Goal: Task Accomplishment & Management: Use online tool/utility

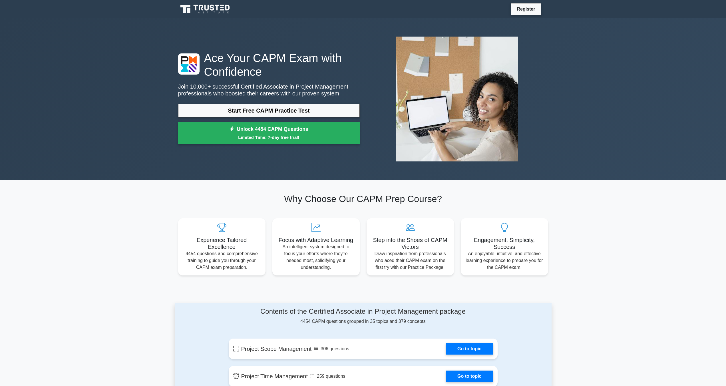
click at [223, 5] on icon at bounding box center [222, 5] width 4 height 1
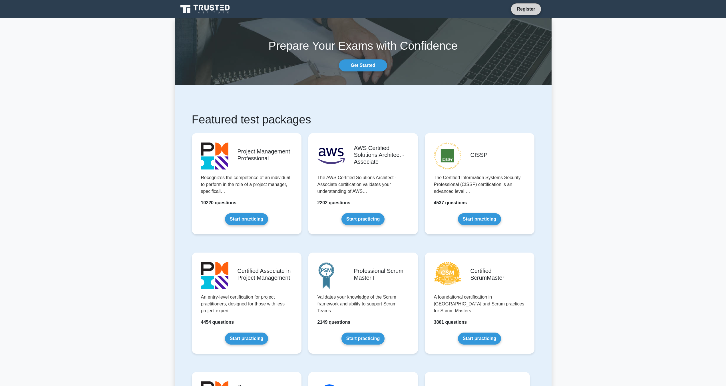
click at [522, 11] on link "Register" at bounding box center [525, 8] width 25 height 7
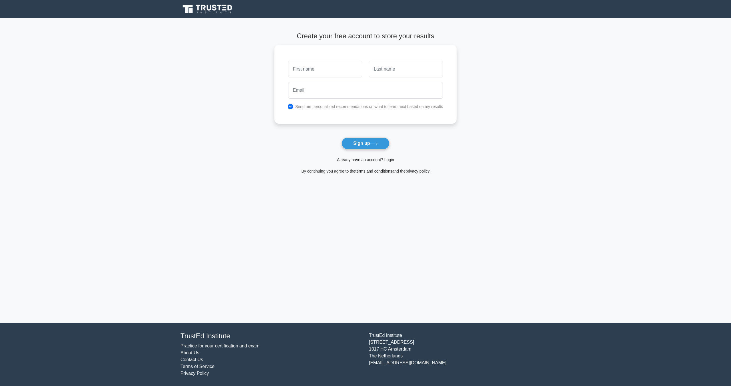
click at [379, 160] on link "Already have an account? Login" at bounding box center [365, 159] width 57 height 5
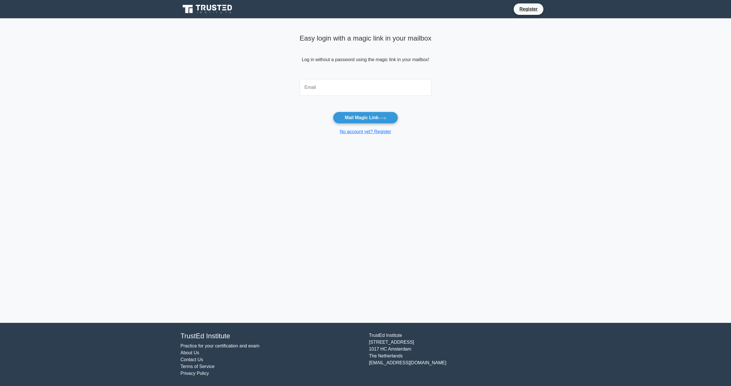
click at [326, 86] on input "email" at bounding box center [365, 87] width 132 height 17
type input "jessenia.guzman@mavensecurities.com"
click at [367, 118] on button "Mail Magic Link" at bounding box center [365, 118] width 65 height 12
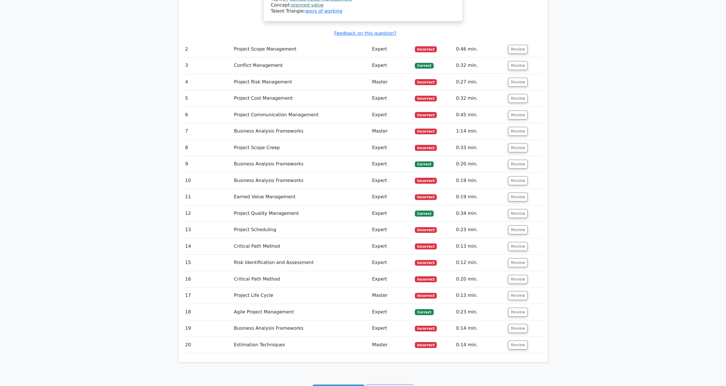
scroll to position [746, 0]
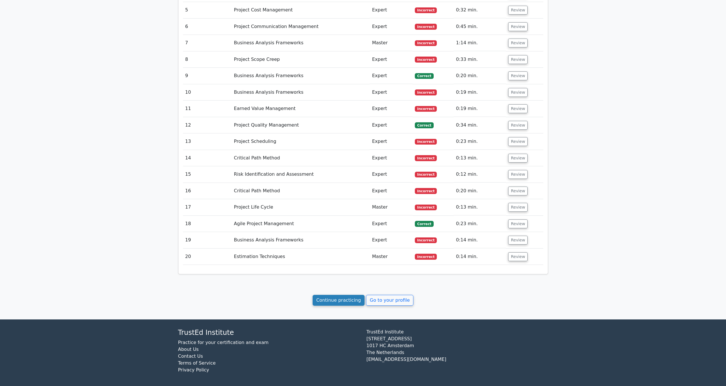
click at [355, 296] on link "Continue practicing" at bounding box center [339, 300] width 52 height 11
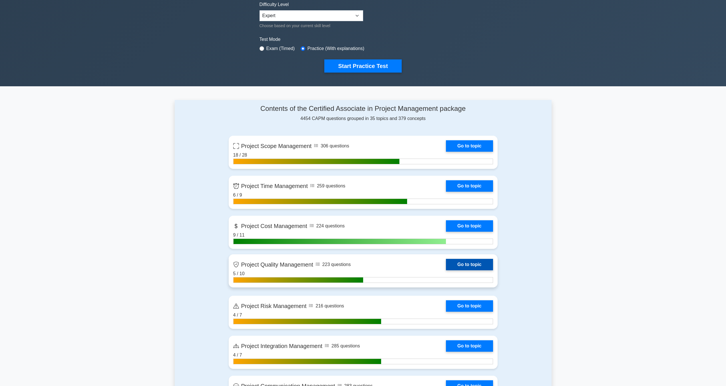
scroll to position [29, 0]
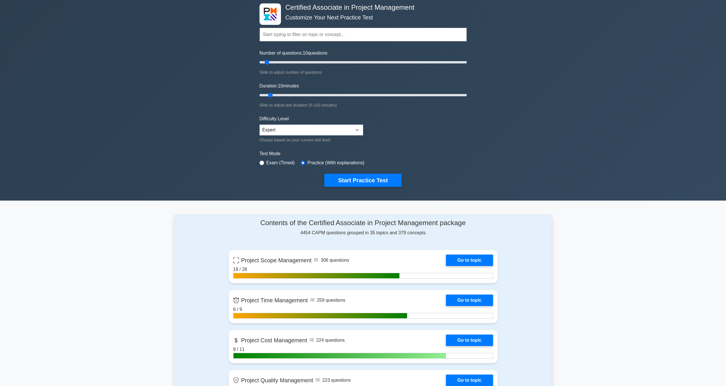
click at [267, 11] on div "Topics Project Scope Management Project Time Management Project Cost Management…" at bounding box center [362, 26] width 207 height 33
